Goal: Register for event/course

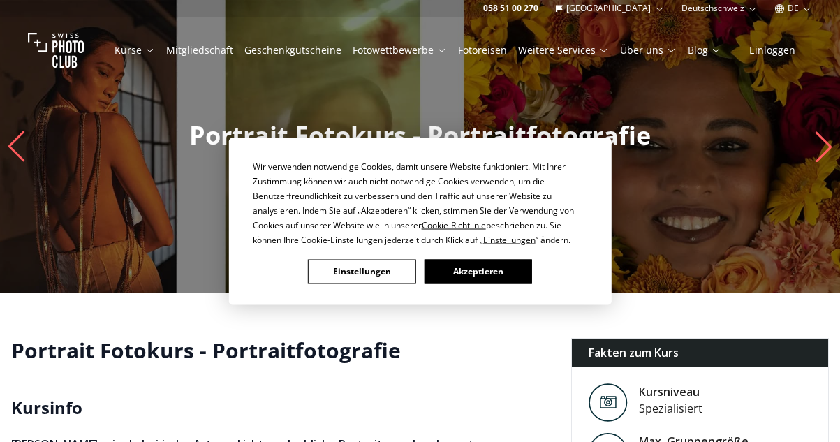
click at [468, 265] on button "Akzeptieren" at bounding box center [477, 271] width 107 height 24
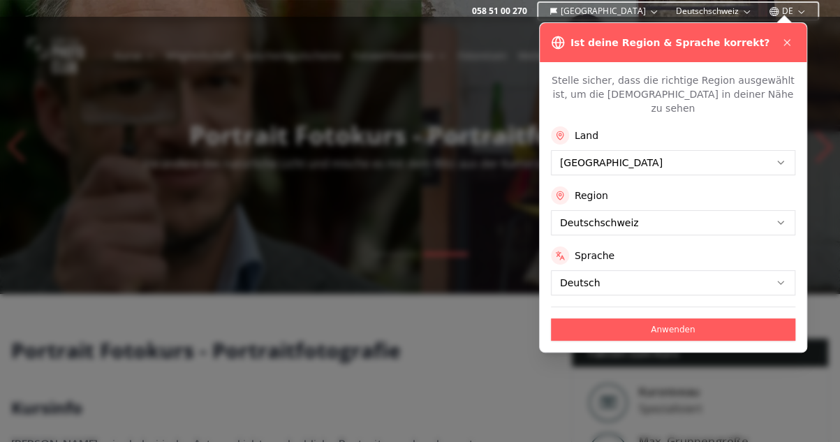
click at [781, 46] on icon at bounding box center [786, 42] width 11 height 11
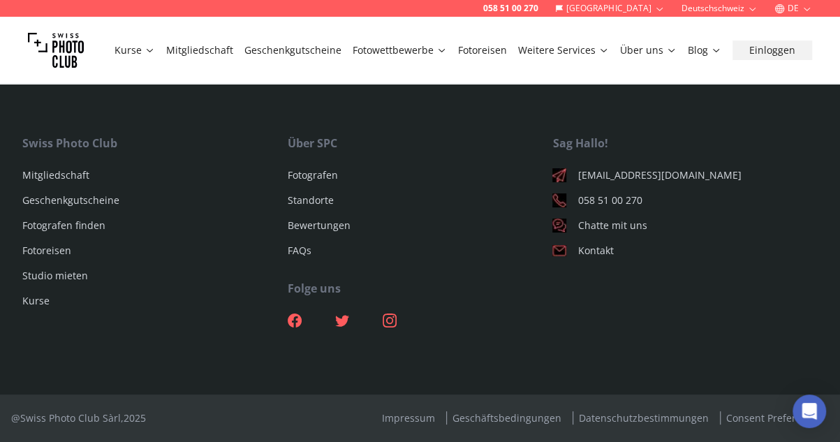
scroll to position [525, 0]
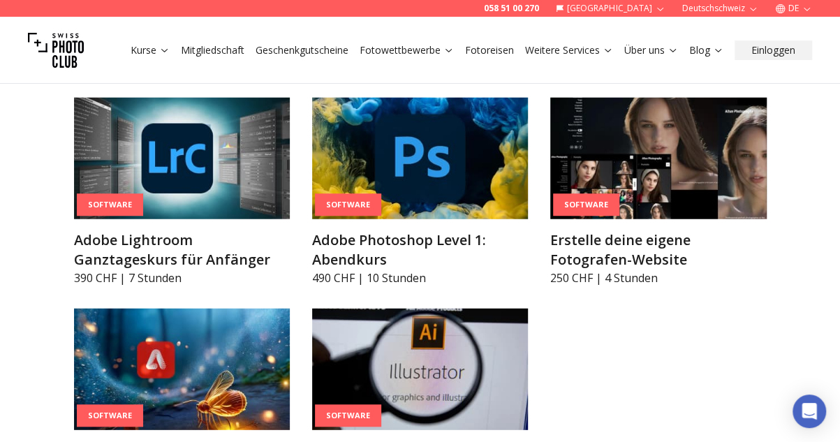
scroll to position [4101, 0]
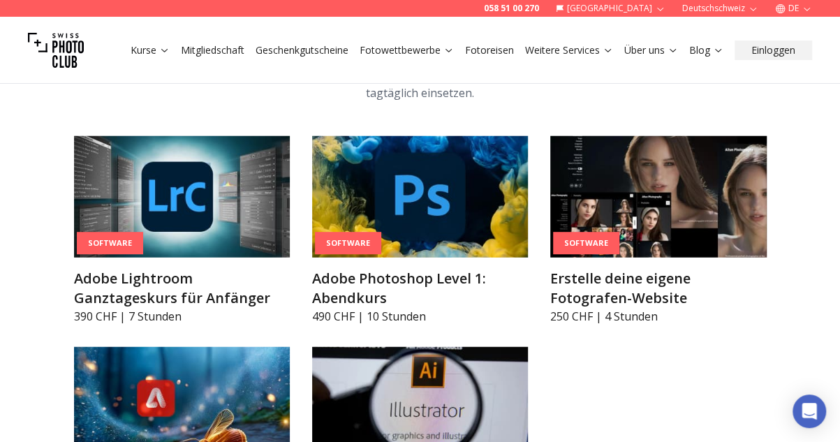
click at [219, 218] on img at bounding box center [182, 196] width 216 height 121
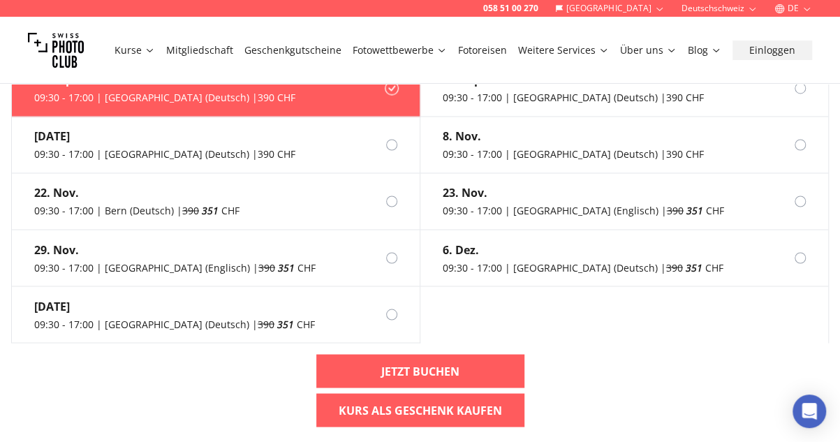
scroll to position [1050, 0]
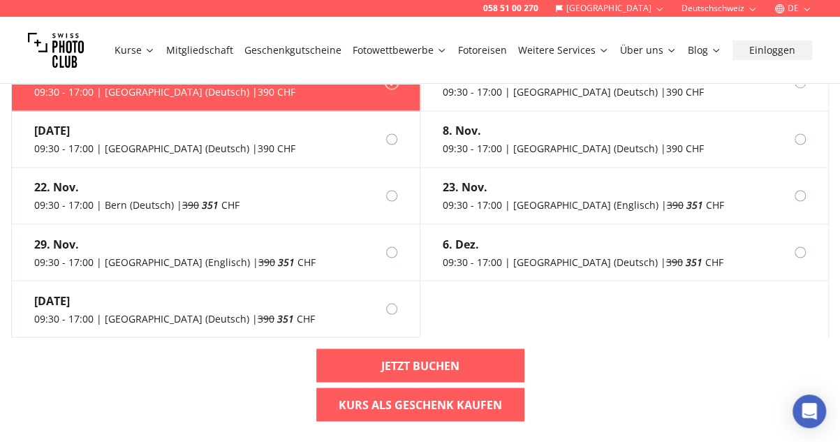
click at [394, 192] on div at bounding box center [391, 195] width 11 height 11
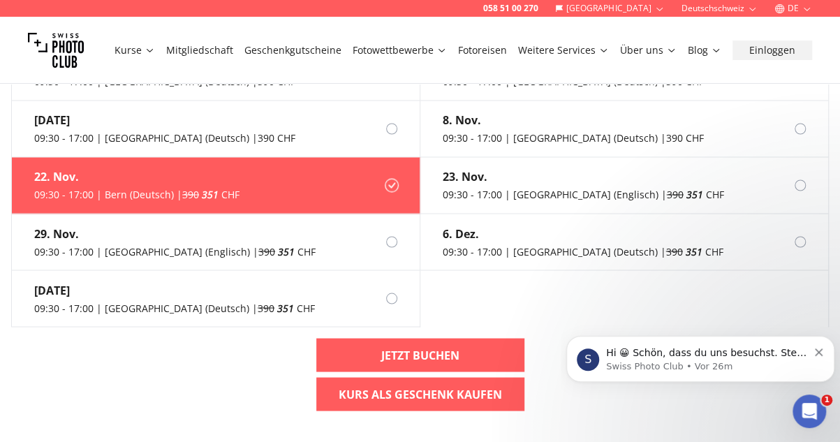
scroll to position [955, 0]
